Goal: Check status: Check status

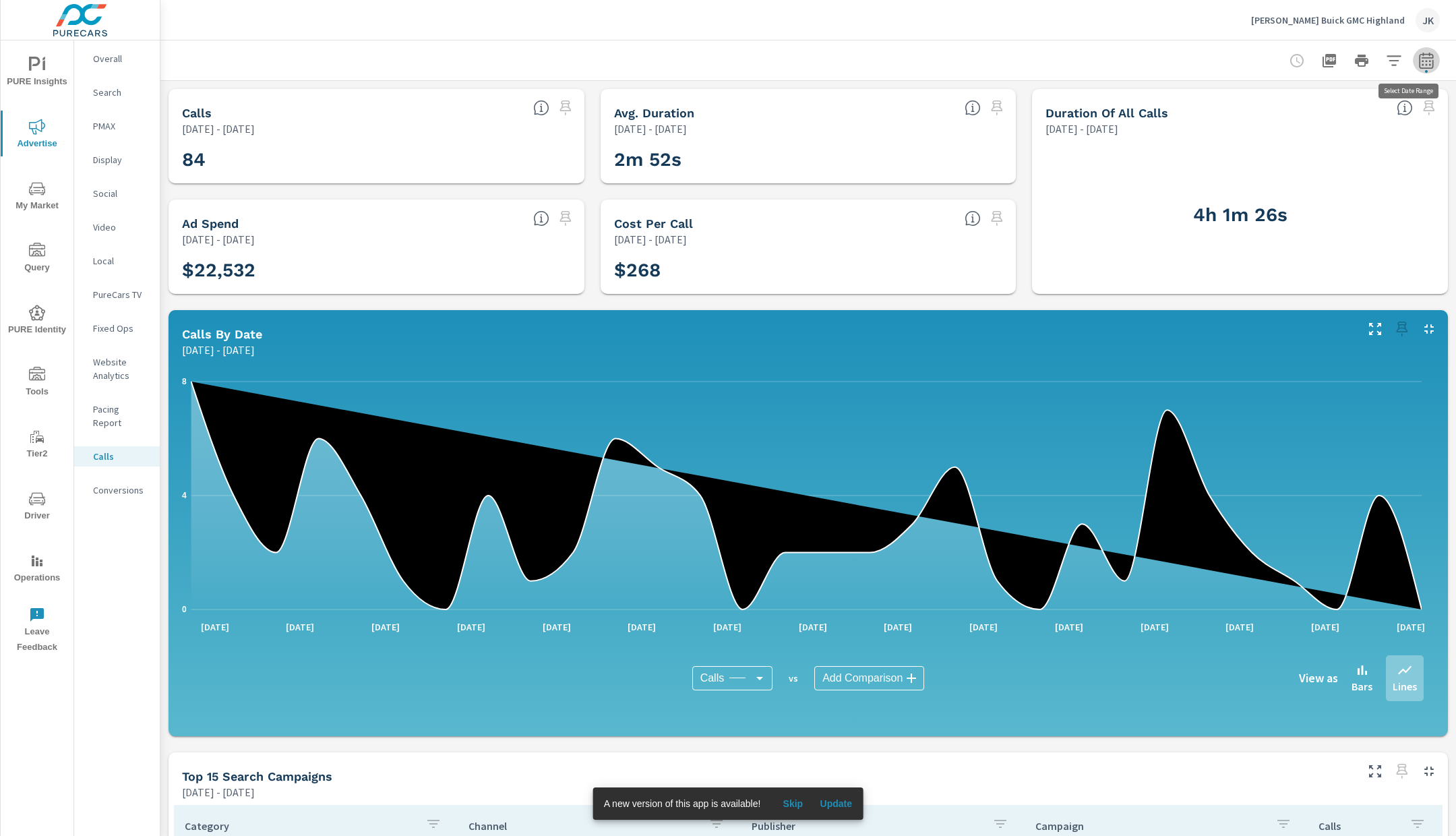
click at [1418, 66] on icon "button" at bounding box center [1426, 61] width 16 height 16
click at [1419, 72] on button "button" at bounding box center [1426, 61] width 27 height 27
click at [1361, 248] on span "Cancel" at bounding box center [1363, 242] width 54 height 13
click at [1418, 62] on icon "button" at bounding box center [1426, 61] width 16 height 16
